Goal: Check status: Check status

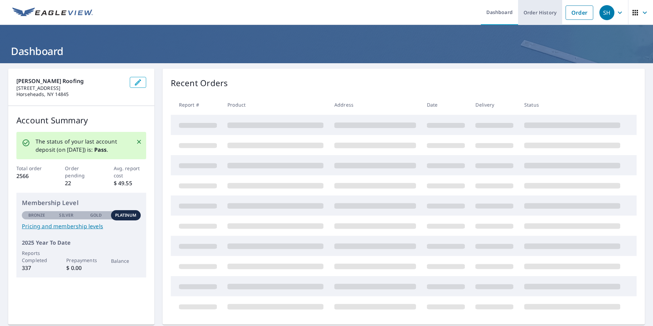
click at [550, 14] on link "Order History" at bounding box center [540, 12] width 44 height 25
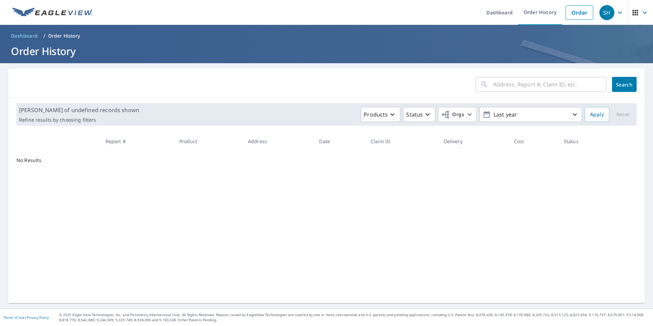
click at [529, 83] on input "text" at bounding box center [549, 84] width 113 height 19
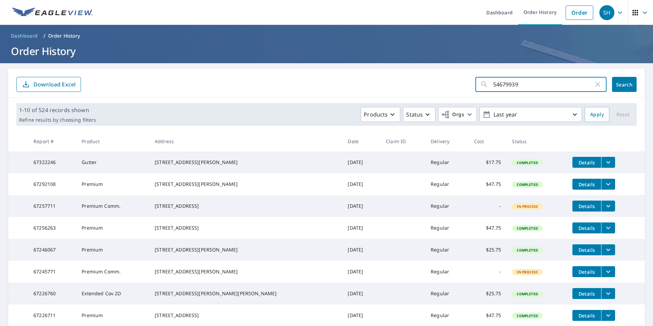
type input "54679939"
click at [623, 84] on span "Search" at bounding box center [624, 84] width 14 height 6
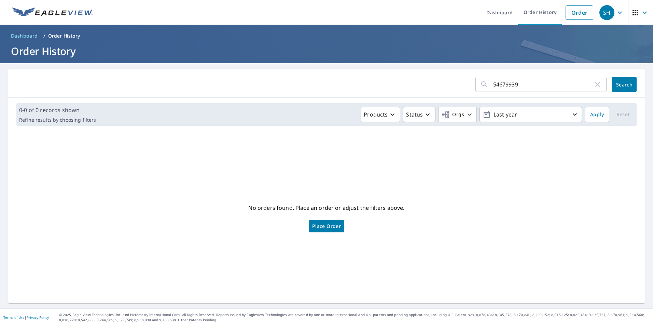
click at [594, 82] on icon "button" at bounding box center [597, 84] width 8 height 8
click at [565, 114] on p "Last year" at bounding box center [530, 115] width 80 height 12
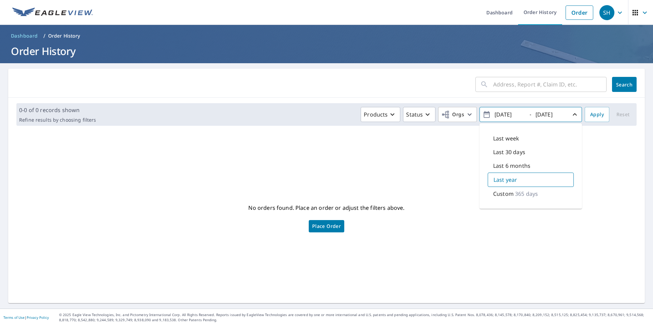
click at [515, 192] on p "365 days" at bounding box center [526, 193] width 23 height 8
click at [501, 115] on input "[DATE]" at bounding box center [508, 114] width 33 height 11
click at [510, 115] on input "[DATE]" at bounding box center [508, 114] width 33 height 11
type input "[DATE]"
click at [590, 114] on span "Apply" at bounding box center [597, 114] width 14 height 9
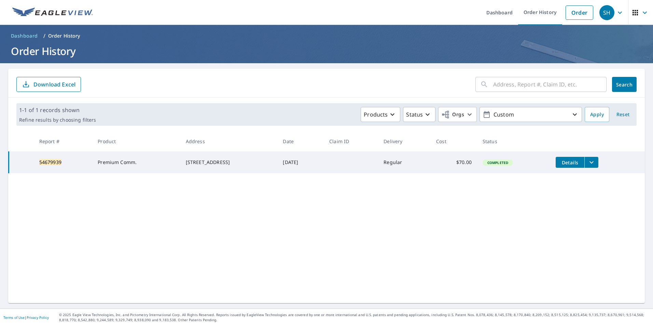
click at [591, 161] on icon "filesDropdownBtn-54679939" at bounding box center [591, 162] width 4 height 2
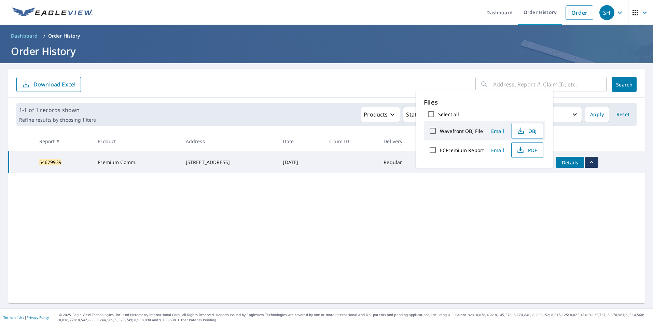
click at [522, 149] on icon "button" at bounding box center [520, 150] width 8 height 8
